Goal: Find specific page/section: Find specific page/section

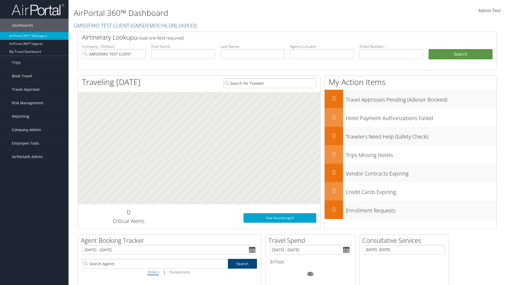
click at [34, 130] on span "Company Admin" at bounding box center [26, 129] width 29 height 13
click at [0, 0] on link "People" at bounding box center [0, 0] width 0 height 0
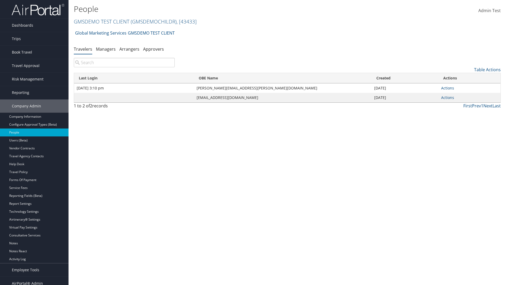
click at [124, 62] on input "search" at bounding box center [124, 62] width 101 height 9
type input "[DATE] 3:10 pm"
